Goal: Task Accomplishment & Management: Manage account settings

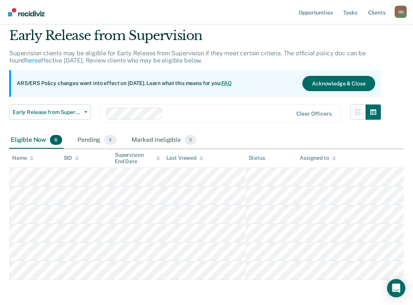
scroll to position [38, 0]
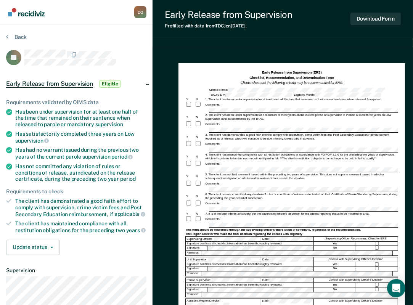
scroll to position [38, 0]
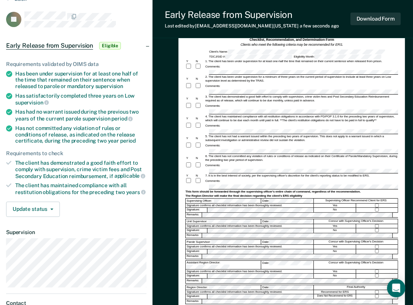
click at [388, 179] on div "Comments:" at bounding box center [291, 181] width 213 height 7
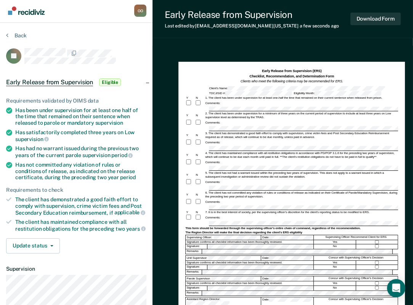
scroll to position [0, 0]
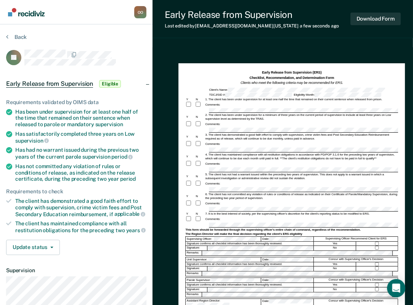
click at [362, 107] on div "Comments:" at bounding box center [291, 105] width 213 height 7
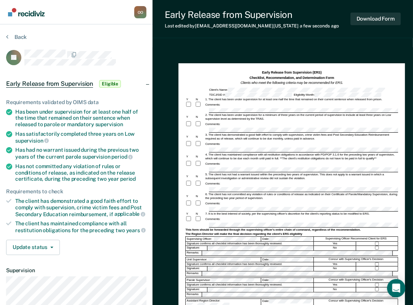
click at [296, 126] on form "Early Release from Supervision (ERS) Checklist, Recommendation, and Determinati…" at bounding box center [291, 208] width 213 height 276
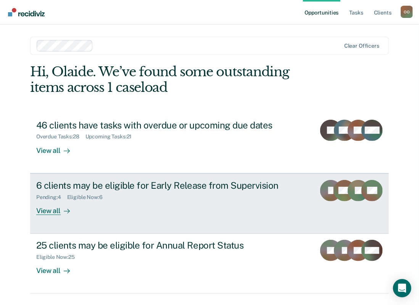
click at [46, 210] on div "View all" at bounding box center [57, 207] width 43 height 15
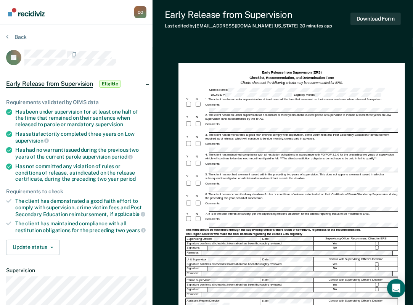
click at [258, 212] on form "Early Release from Supervision (ERS) Checklist, Recommendation, and Determinati…" at bounding box center [291, 208] width 213 height 276
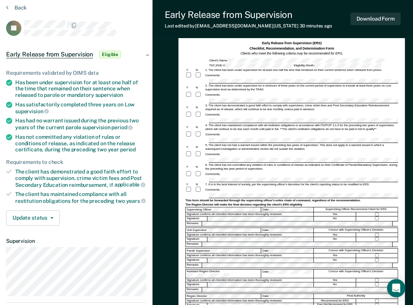
scroll to position [38, 0]
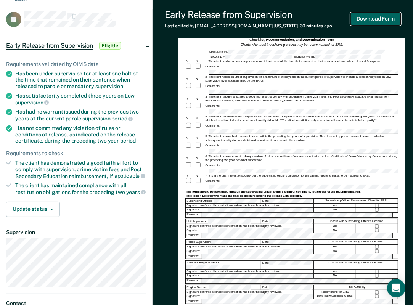
click at [372, 18] on button "Download Form" at bounding box center [376, 19] width 50 height 13
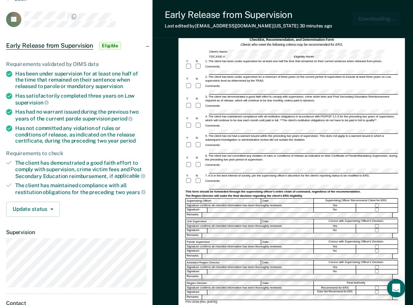
scroll to position [0, 0]
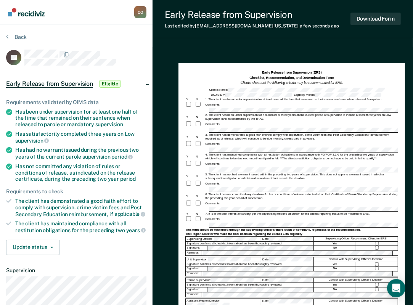
click at [390, 40] on div "Early Release from Supervision Last edited by [PERSON_NAME][EMAIL_ADDRESS][DOMA…" at bounding box center [283, 197] width 261 height 395
click at [377, 241] on div "Supervising Officer Recommend Client for ERS" at bounding box center [356, 239] width 84 height 5
click at [379, 20] on button "Download Form" at bounding box center [376, 19] width 50 height 13
click at [325, 147] on div "Comments:" at bounding box center [291, 147] width 213 height 12
click at [389, 81] on div "Early Release from Supervision (ERS) Checklist, Recommendation, and Determinati…" at bounding box center [291, 78] width 213 height 16
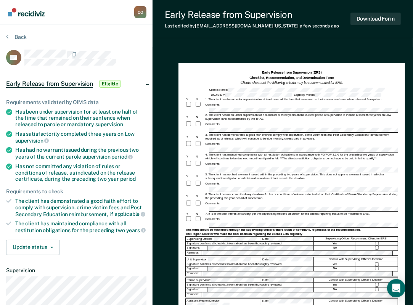
click at [387, 66] on div "Early Release from Supervision (ERS) Checklist, Recommendation, and Determinati…" at bounding box center [292, 210] width 227 height 295
click at [377, 19] on button "Download Form" at bounding box center [376, 19] width 50 height 13
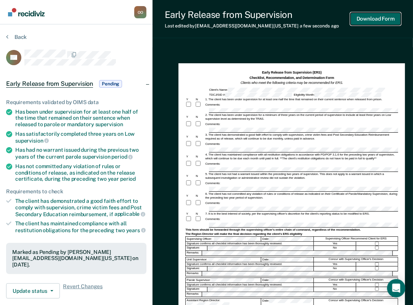
click at [371, 19] on button "Download Form" at bounding box center [376, 19] width 50 height 13
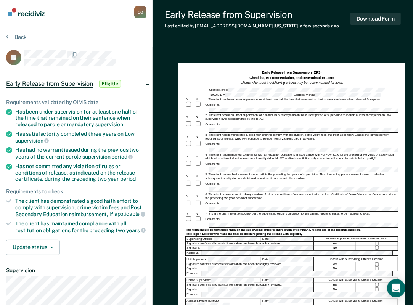
click at [254, 192] on form "Early Release from Supervision (ERS) Checklist, Recommendation, and Determinati…" at bounding box center [291, 208] width 213 height 276
drag, startPoint x: 252, startPoint y: 194, endPoint x: 262, endPoint y: 194, distance: 9.9
click at [262, 194] on div "6. The client has not committed any violation of rules or conditions of release…" at bounding box center [302, 197] width 194 height 8
drag, startPoint x: 262, startPoint y: 194, endPoint x: 256, endPoint y: 194, distance: 5.7
copy div "violation"
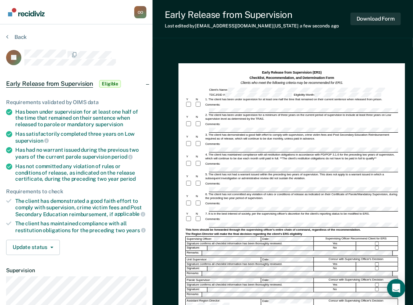
click at [355, 45] on div "Early Release from Supervision Last edited by Olaide.Oyeyemi@tdcj.texas.gov a f…" at bounding box center [283, 197] width 261 height 395
click at [371, 20] on button "Download Form" at bounding box center [376, 19] width 50 height 13
click at [345, 219] on div "Comments:" at bounding box center [291, 219] width 213 height 7
click at [352, 219] on div "Comments:" at bounding box center [291, 219] width 213 height 7
click at [278, 256] on div at bounding box center [291, 256] width 213 height 1
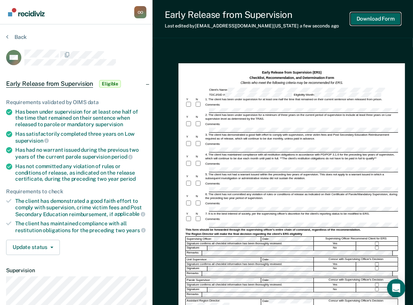
click at [375, 17] on button "Download Form" at bounding box center [376, 19] width 50 height 13
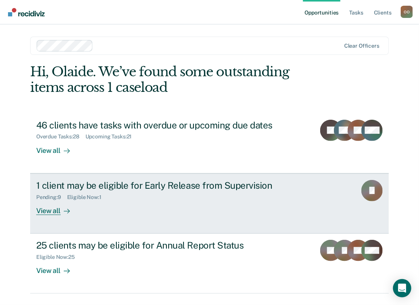
click at [50, 209] on div "View all" at bounding box center [57, 207] width 43 height 15
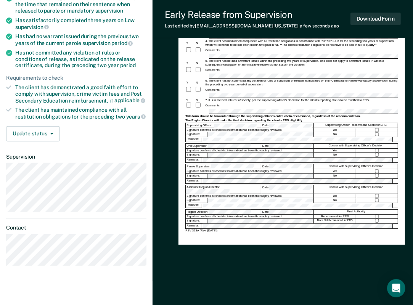
scroll to position [114, 0]
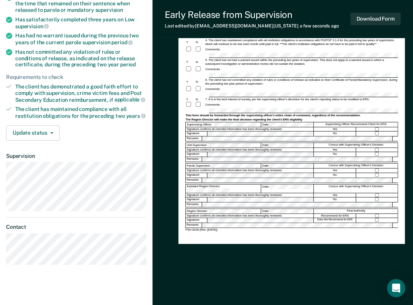
click at [372, 88] on div "Comments:" at bounding box center [291, 89] width 213 height 7
click at [378, 16] on button "Download Form" at bounding box center [376, 19] width 50 height 13
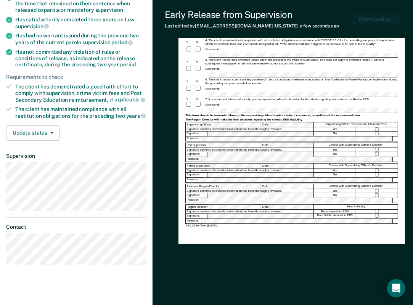
scroll to position [0, 0]
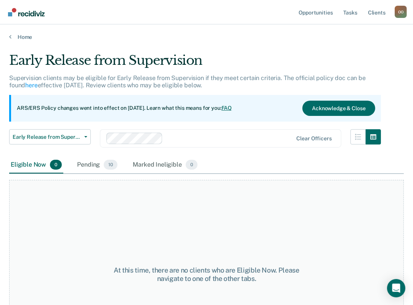
click at [98, 163] on div "Pending 10" at bounding box center [98, 165] width 44 height 17
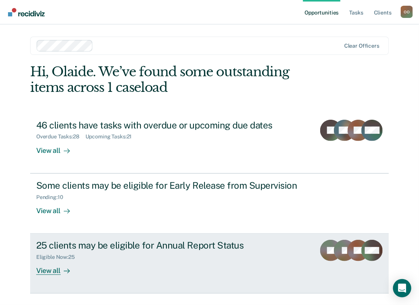
click at [47, 269] on div "View all" at bounding box center [57, 268] width 43 height 15
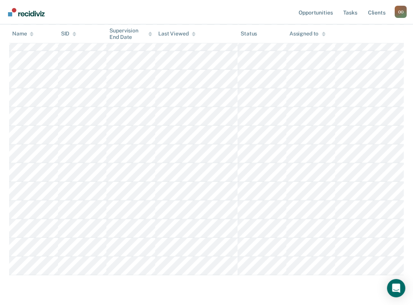
scroll to position [409, 0]
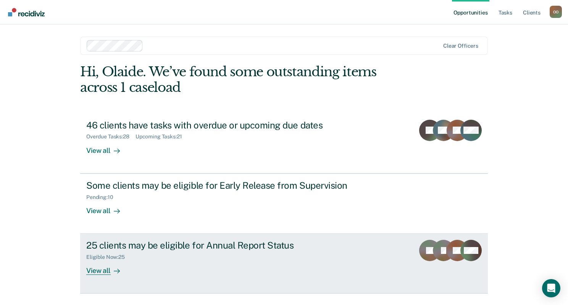
click at [93, 268] on div "View all" at bounding box center [107, 268] width 43 height 15
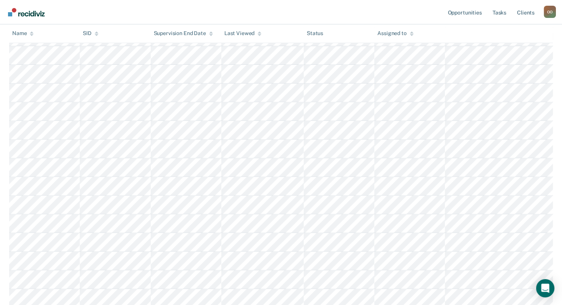
scroll to position [267, 0]
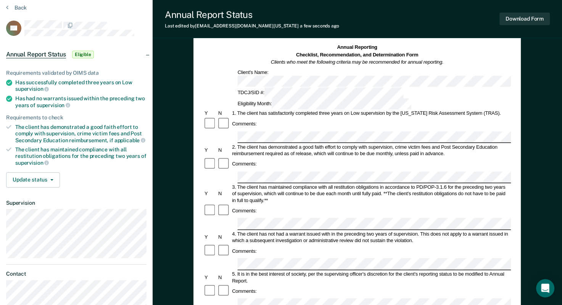
scroll to position [38, 0]
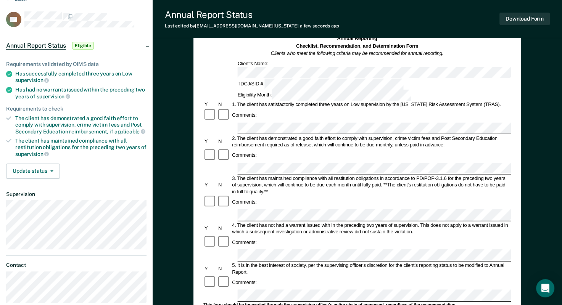
click at [476, 195] on div "Comments:" at bounding box center [357, 202] width 308 height 14
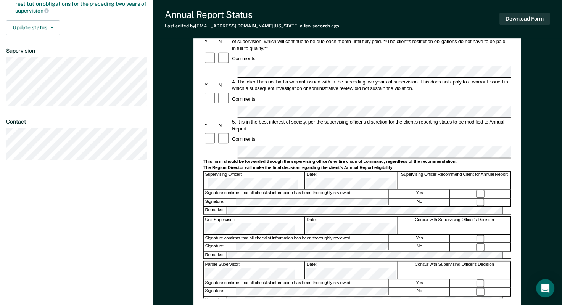
scroll to position [191, 0]
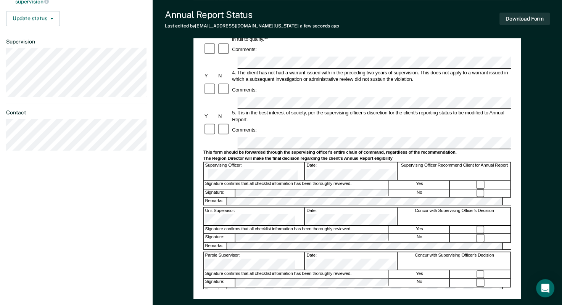
click at [313, 278] on div "Annual Reporting Checklist, Recommendation, and Determination Form Clients who …" at bounding box center [357, 85] width 308 height 407
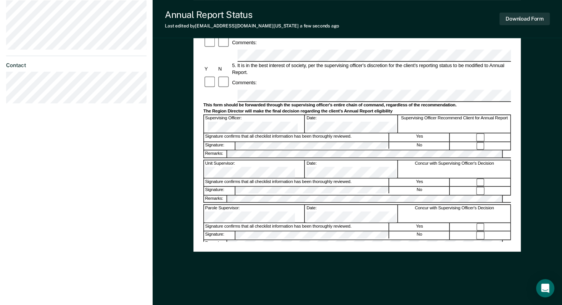
scroll to position [244, 0]
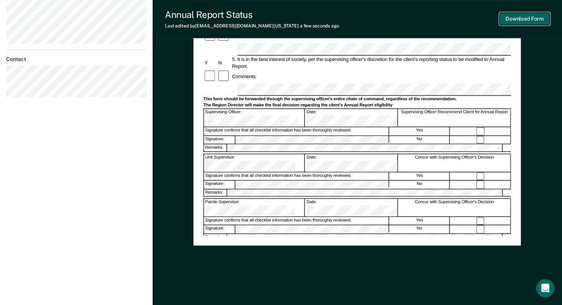
click at [509, 16] on button "Download Form" at bounding box center [525, 19] width 50 height 13
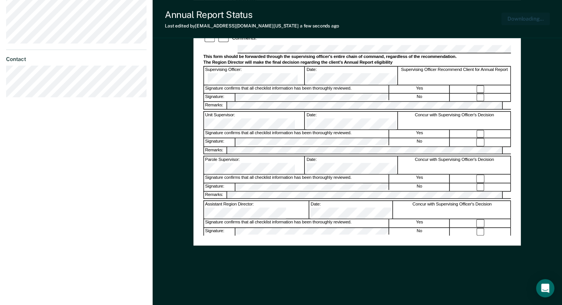
scroll to position [0, 0]
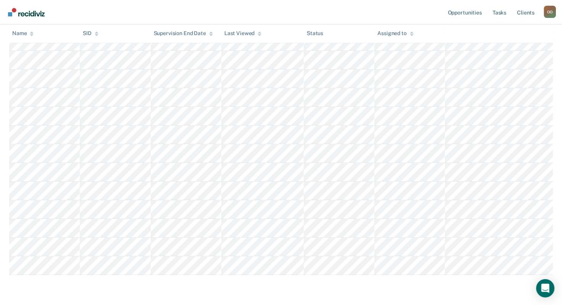
scroll to position [390, 0]
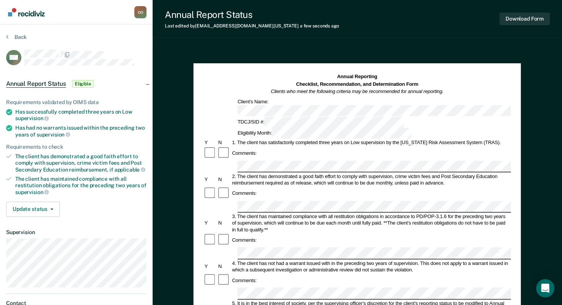
scroll to position [38, 0]
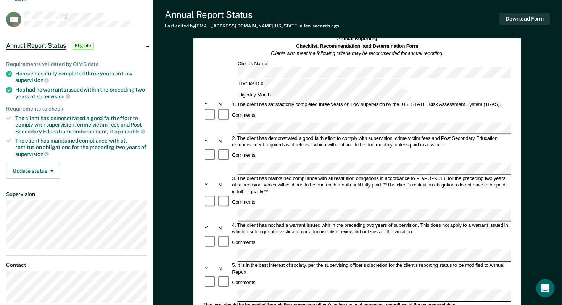
click at [463, 276] on div "Comments:" at bounding box center [357, 283] width 308 height 14
click at [482, 276] on div "Comments:" at bounding box center [357, 283] width 308 height 14
drag, startPoint x: 489, startPoint y: 211, endPoint x: 509, endPoint y: 217, distance: 21.0
click at [509, 262] on div "5. It is in the best interest of society, per the supervising officer's discret…" at bounding box center [371, 268] width 280 height 13
copy div "Annual Report."
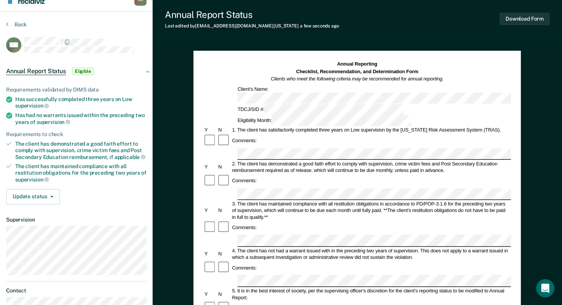
scroll to position [0, 0]
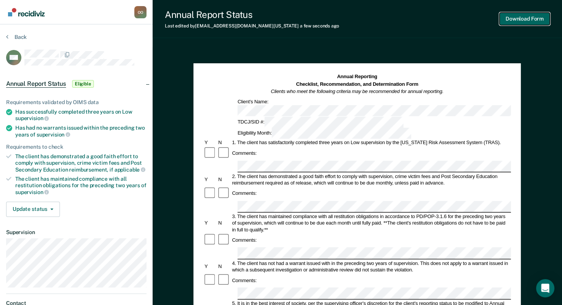
click at [526, 18] on button "Download Form" at bounding box center [525, 19] width 50 height 13
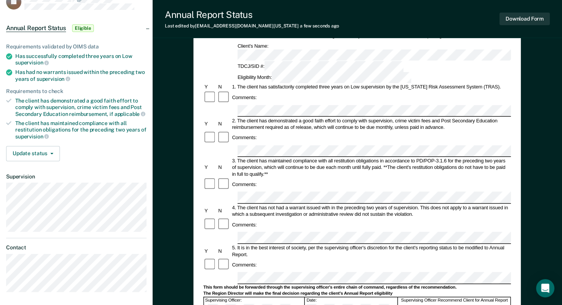
scroll to position [38, 0]
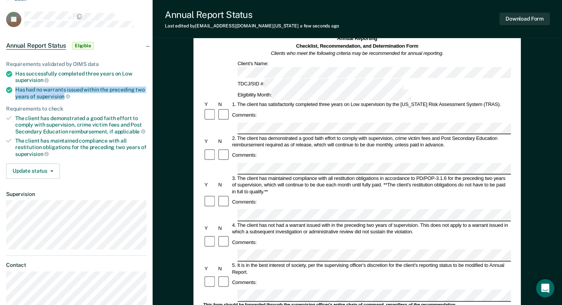
drag, startPoint x: 17, startPoint y: 89, endPoint x: 64, endPoint y: 94, distance: 47.2
click at [64, 94] on div "Has had no warrants issued within the preceding two years of supervision" at bounding box center [80, 93] width 131 height 13
drag, startPoint x: 64, startPoint y: 94, endPoint x: 48, endPoint y: 91, distance: 16.3
copy div "Has had no warrants issued within the preceding two years of supervision"
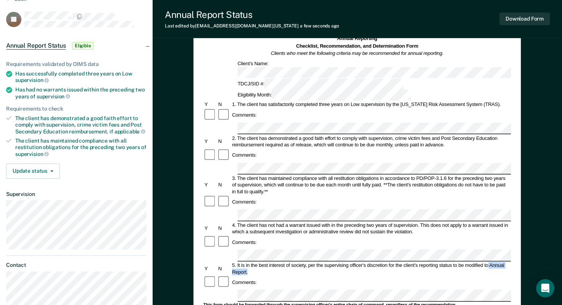
drag, startPoint x: 488, startPoint y: 211, endPoint x: 498, endPoint y: 220, distance: 13.8
click at [498, 262] on div "5. It is in the best interest of society, per the supervising officer's discret…" at bounding box center [371, 268] width 280 height 13
drag, startPoint x: 498, startPoint y: 220, endPoint x: 492, endPoint y: 213, distance: 10.0
copy div "Annual Report."
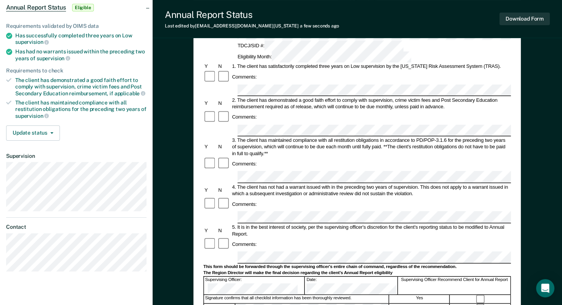
scroll to position [0, 0]
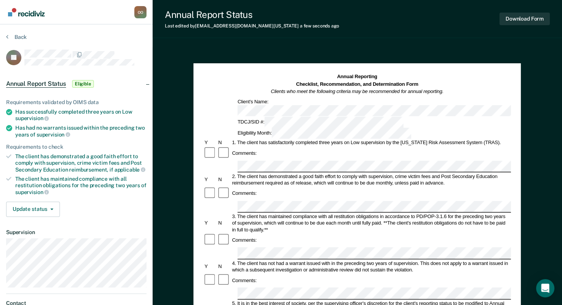
click at [82, 84] on span "Eligible" at bounding box center [83, 84] width 22 height 8
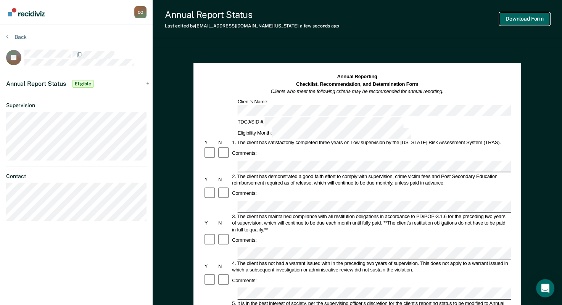
click at [527, 18] on button "Download Form" at bounding box center [525, 19] width 50 height 13
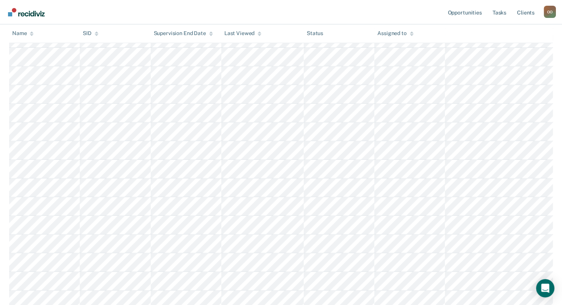
scroll to position [343, 0]
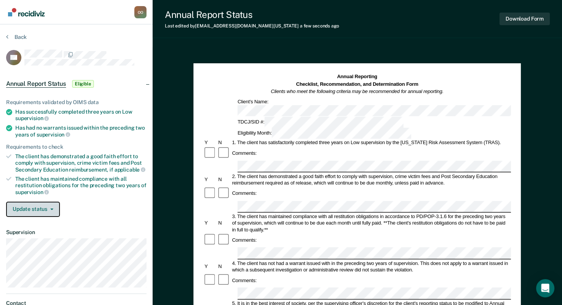
click at [53, 209] on button "Update status" at bounding box center [33, 209] width 54 height 15
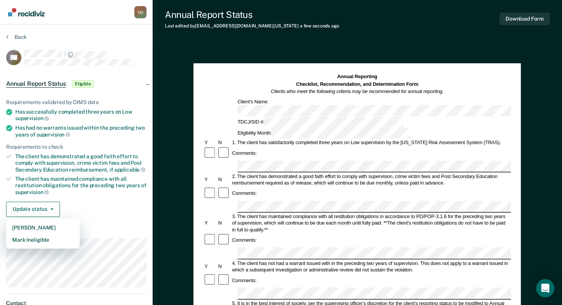
click at [99, 207] on div "Update status Mark Pending Mark Ineligible" at bounding box center [76, 209] width 140 height 15
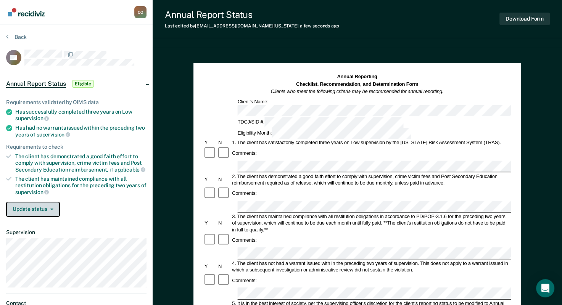
click at [52, 204] on button "Update status" at bounding box center [33, 209] width 54 height 15
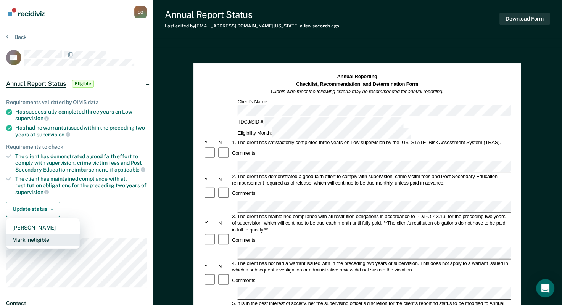
click at [44, 237] on button "Mark Ineligible" at bounding box center [43, 240] width 74 height 12
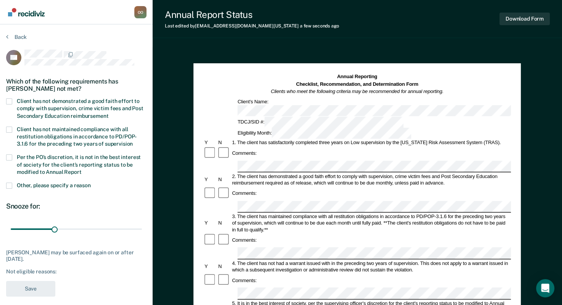
click at [10, 99] on span at bounding box center [9, 101] width 6 height 6
click at [108, 113] on input "Client has not demonstrated a good faith effort to comply with supervision, cri…" at bounding box center [108, 113] width 0 height 0
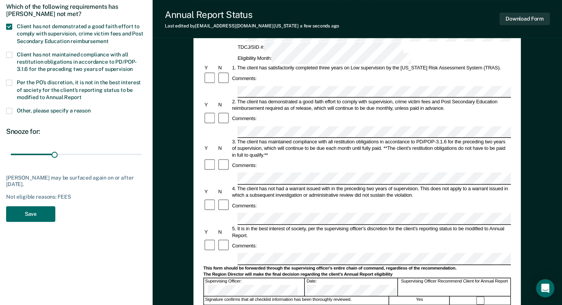
scroll to position [76, 0]
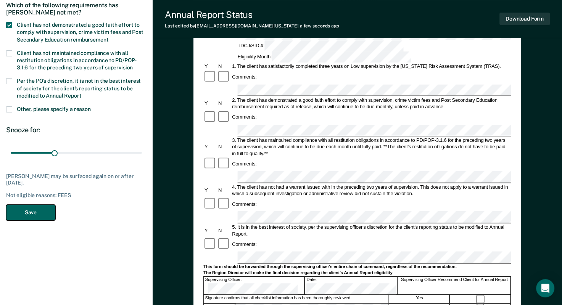
click at [31, 212] on button "Save" at bounding box center [30, 213] width 49 height 16
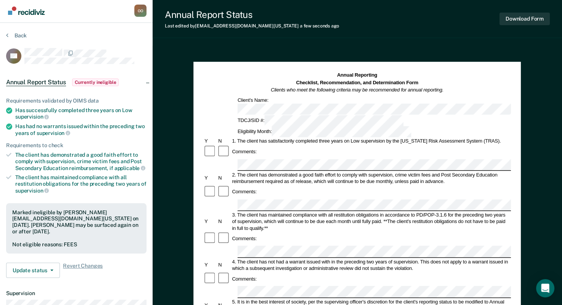
scroll to position [0, 0]
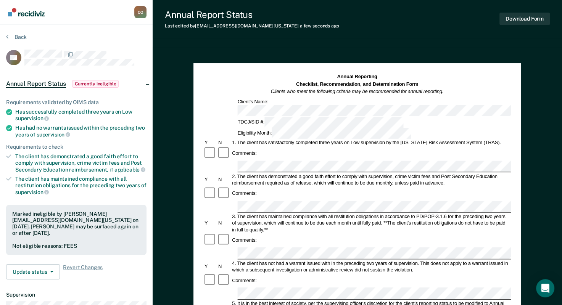
drag, startPoint x: 32, startPoint y: 213, endPoint x: 56, endPoint y: 212, distance: 24.4
click at [56, 212] on div "Marked ineligible by Olaide.Oyeyemi@tdcj.texas.gov on September 29, 2025. Carme…" at bounding box center [76, 224] width 128 height 26
drag, startPoint x: 56, startPoint y: 212, endPoint x: 41, endPoint y: 211, distance: 15.3
copy div "ineligible"
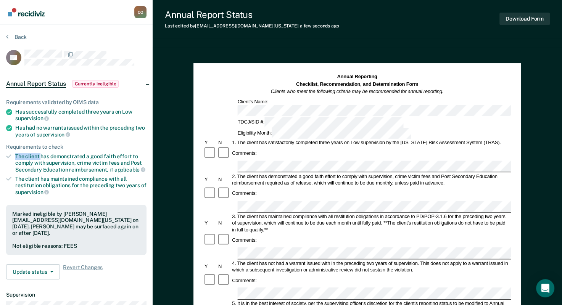
drag, startPoint x: 16, startPoint y: 153, endPoint x: 40, endPoint y: 155, distance: 24.2
click at [40, 155] on div "The client has demonstrated a good faith effort to comply with supervision, cri…" at bounding box center [80, 162] width 131 height 19
drag, startPoint x: 40, startPoint y: 155, endPoint x: 31, endPoint y: 153, distance: 9.0
copy div "The client"
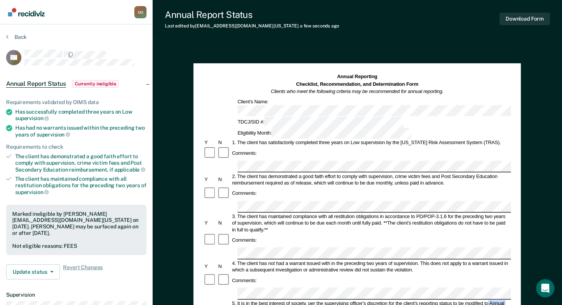
drag, startPoint x: 488, startPoint y: 249, endPoint x: 495, endPoint y: 258, distance: 10.4
click at [495, 300] on div "5. It is in the best interest of society, per the supervising officer's discret…" at bounding box center [371, 306] width 280 height 13
copy div "Annual Report."
click at [527, 17] on button "Download Form" at bounding box center [525, 19] width 50 height 13
